Goal: Check status: Check status

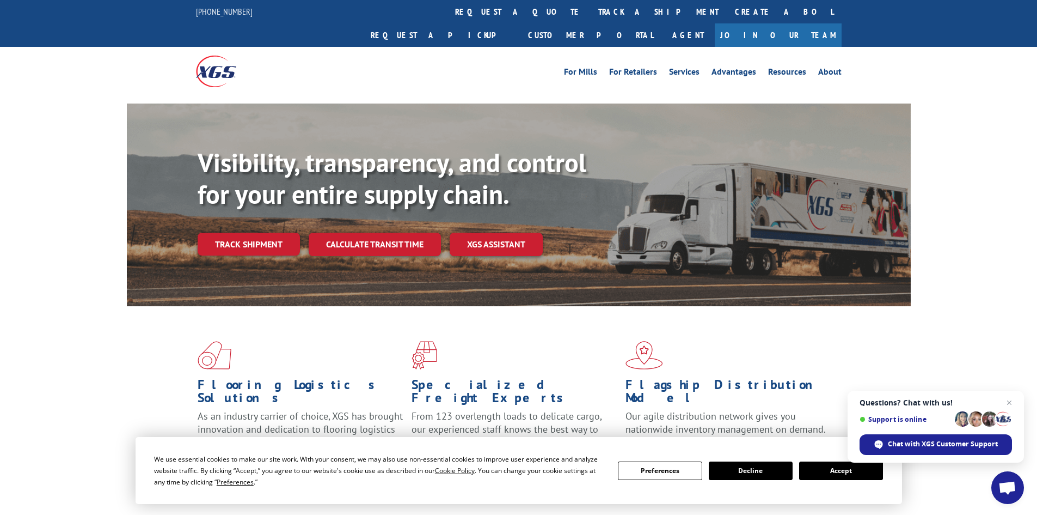
click at [927, 472] on div "Flooring Logistics Solutions As an industry carrier of choice, XGS has brought …" at bounding box center [518, 415] width 1037 height 219
click at [1012, 400] on span "Close chat" at bounding box center [1010, 403] width 14 height 14
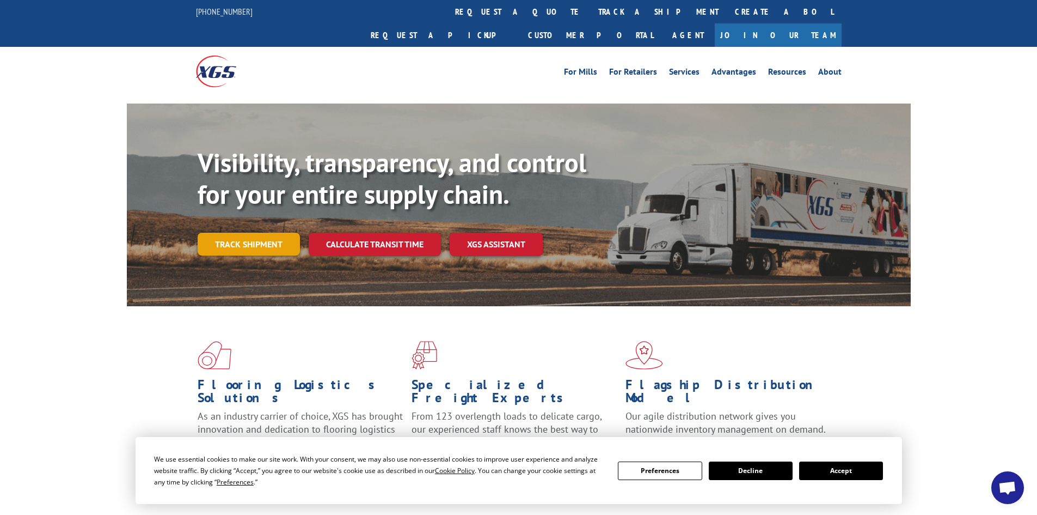
click at [266, 233] on link "Track shipment" at bounding box center [249, 244] width 102 height 23
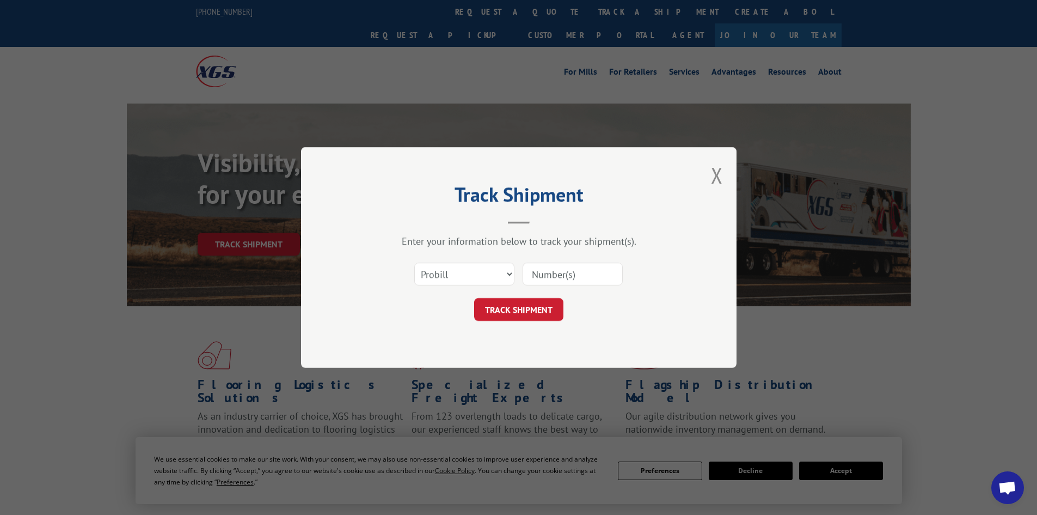
paste input "33185737"
type input "33185737"
click at [525, 306] on button "TRACK SHIPMENT" at bounding box center [518, 309] width 89 height 23
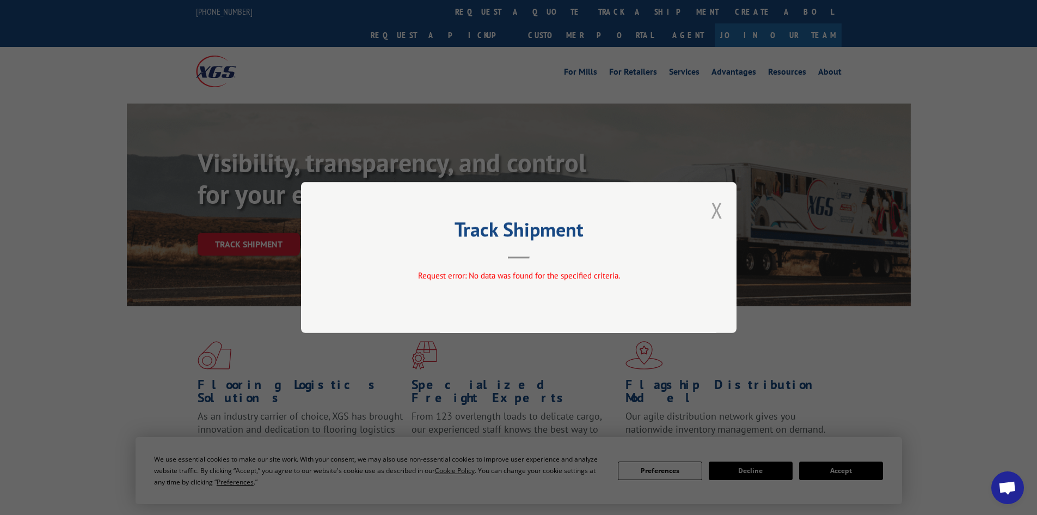
click at [718, 209] on button "Close modal" at bounding box center [717, 209] width 12 height 29
